Goal: Transaction & Acquisition: Purchase product/service

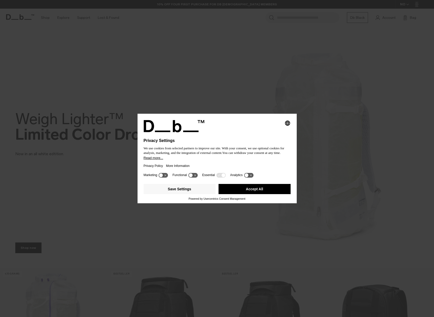
click at [254, 192] on button "Accept All" at bounding box center [254, 189] width 72 height 10
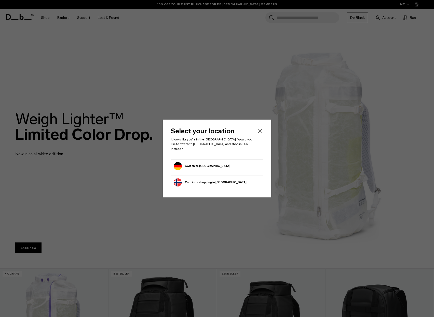
click at [209, 166] on button "Switch to Germany" at bounding box center [202, 166] width 57 height 8
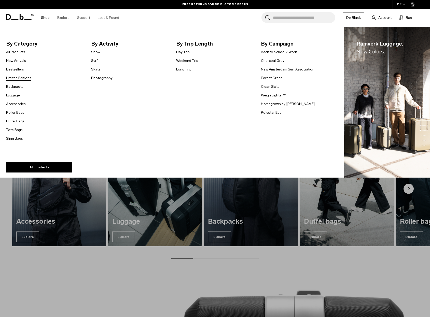
scroll to position [344, 0]
click at [95, 52] on link "Snow" at bounding box center [95, 51] width 9 height 5
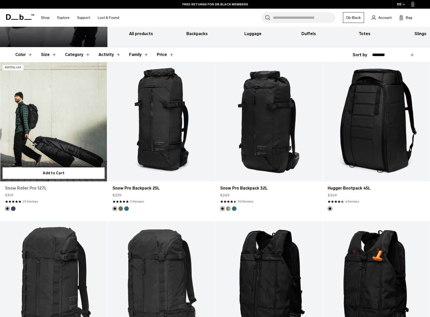
scroll to position [76, 0]
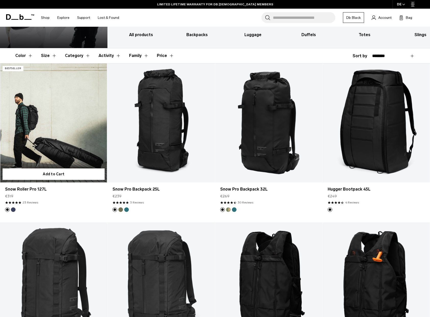
click at [51, 149] on link "Snow Roller Pro 127L" at bounding box center [53, 122] width 107 height 119
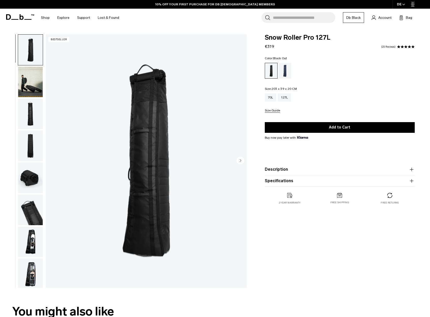
click at [411, 179] on icon "button" at bounding box center [412, 181] width 6 height 6
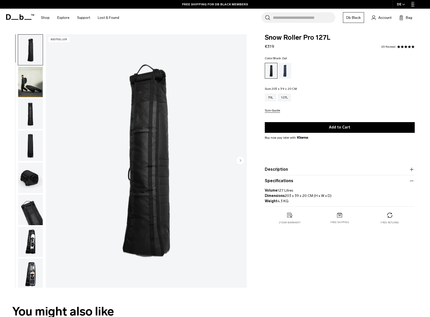
click at [411, 169] on icon "button" at bounding box center [412, 169] width 6 height 6
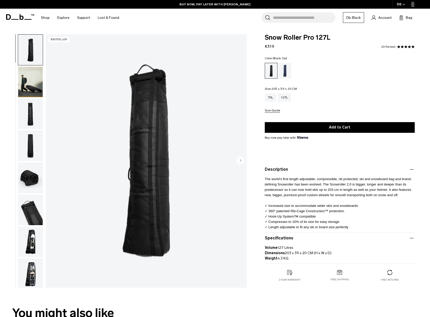
click at [37, 238] on img "button" at bounding box center [30, 242] width 25 height 31
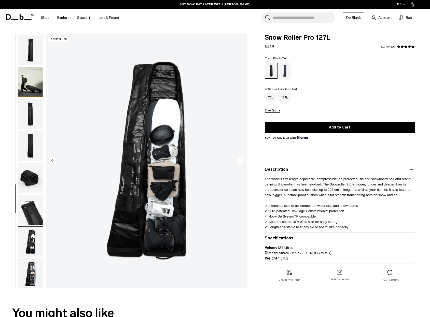
scroll to position [68, 0]
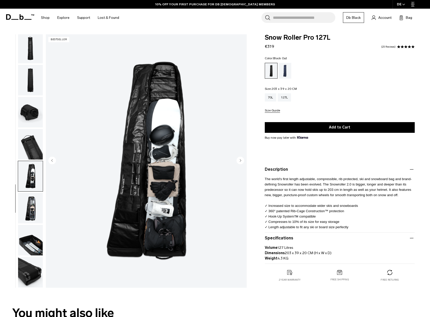
click at [30, 271] on img "button" at bounding box center [30, 272] width 25 height 31
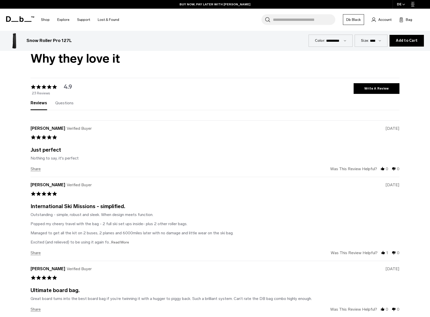
scroll to position [1529, 0]
